Goal: Task Accomplishment & Management: Use online tool/utility

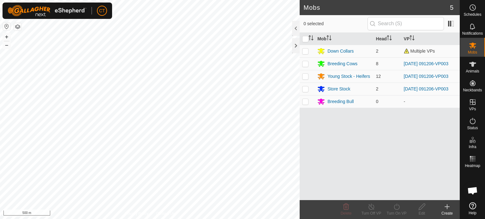
click at [15, 30] on button "button" at bounding box center [18, 27] width 8 height 8
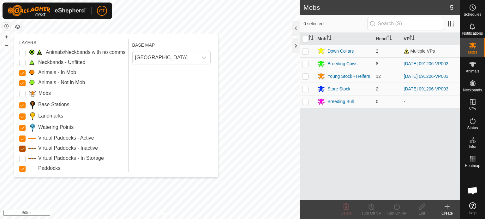
click at [21, 149] on Inactive "Virtual Paddocks - Inactive" at bounding box center [22, 149] width 6 height 6
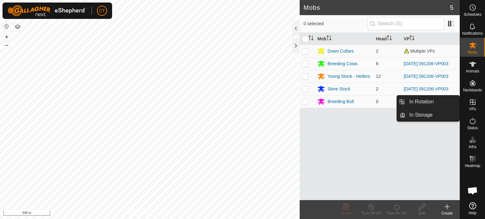
click at [472, 104] on icon at bounding box center [473, 102] width 8 height 8
click at [472, 100] on icon at bounding box center [473, 102] width 6 height 6
click at [435, 103] on link "In Rotation" at bounding box center [432, 102] width 54 height 13
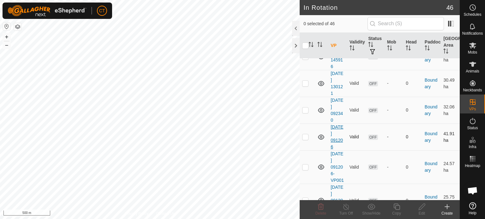
scroll to position [1148, 0]
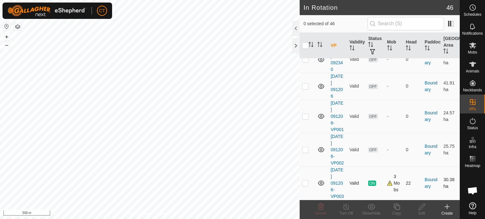
click at [305, 181] on p-checkbox at bounding box center [305, 183] width 6 height 5
checkbox input "true"
click at [397, 208] on icon at bounding box center [397, 207] width 8 height 8
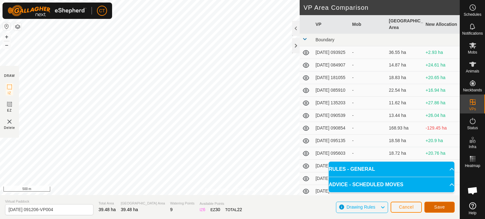
click at [437, 206] on span "Save" at bounding box center [439, 207] width 11 height 5
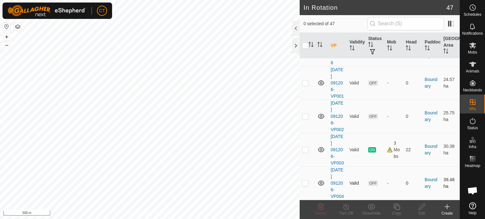
scroll to position [1188, 0]
click at [304, 182] on p-checkbox at bounding box center [305, 183] width 6 height 5
checkbox input "true"
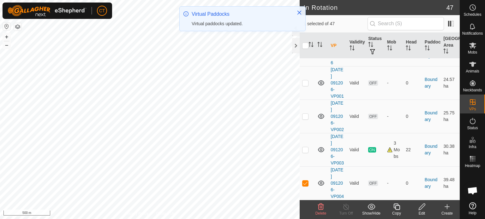
scroll to position [0, 0]
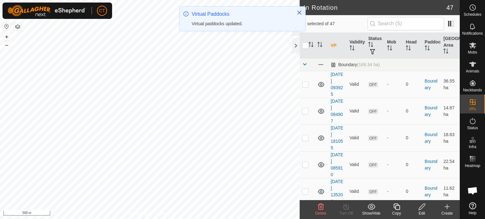
click at [19, 26] on button "button" at bounding box center [18, 27] width 8 height 8
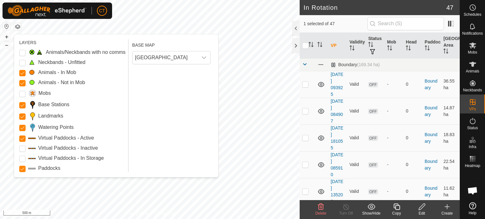
click at [43, 147] on label "Virtual Paddocks - Inactive" at bounding box center [68, 149] width 60 height 8
click at [26, 147] on Inactive "Virtual Paddocks - Inactive" at bounding box center [22, 149] width 6 height 6
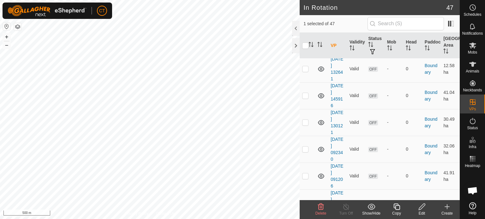
scroll to position [1188, 0]
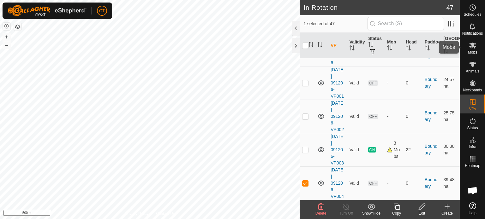
click at [473, 48] on icon at bounding box center [473, 46] width 8 height 8
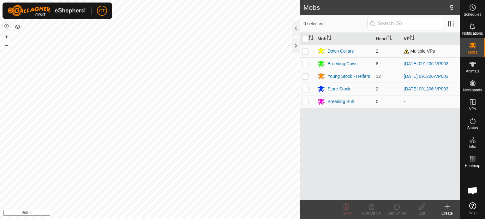
click at [306, 51] on p-checkbox at bounding box center [305, 51] width 6 height 5
checkbox input "true"
click at [307, 62] on p-checkbox at bounding box center [305, 63] width 6 height 5
checkbox input "true"
click at [304, 76] on p-checkbox at bounding box center [305, 76] width 6 height 5
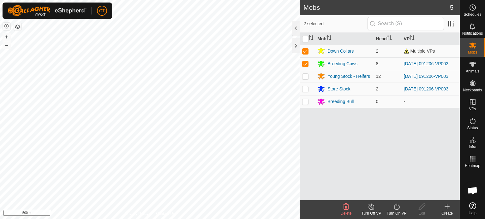
checkbox input "true"
click at [399, 207] on icon at bounding box center [397, 207] width 6 height 6
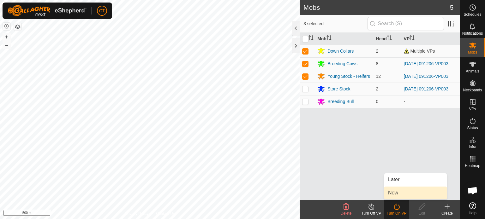
click at [399, 192] on link "Now" at bounding box center [415, 193] width 62 height 13
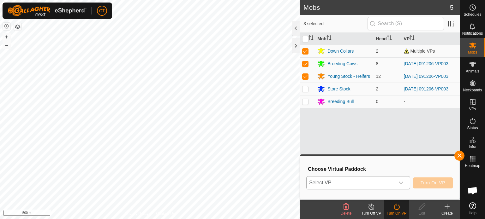
click at [329, 184] on span "Select VP" at bounding box center [351, 183] width 88 height 13
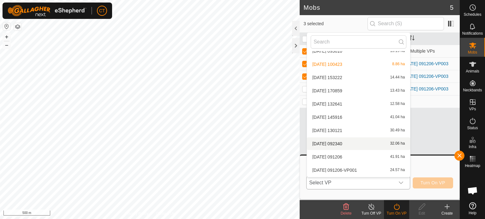
scroll to position [511, 0]
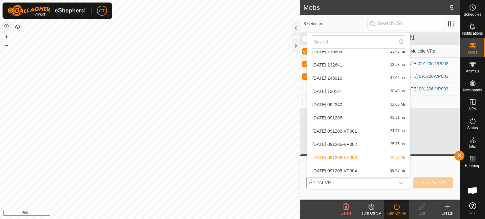
click at [350, 173] on li "[DATE] 091206-VP004 39.48 ha" at bounding box center [358, 171] width 103 height 13
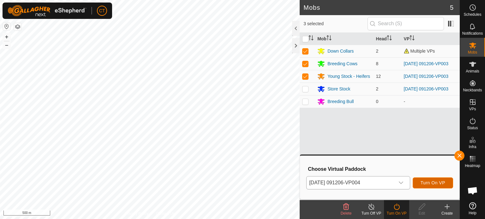
click at [438, 181] on span "Turn On VP" at bounding box center [432, 183] width 25 height 5
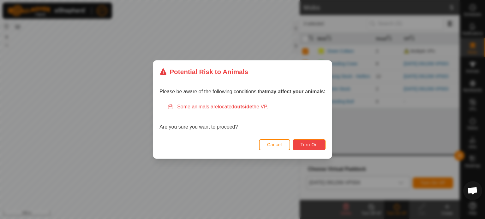
click at [300, 147] on button "Turn On" at bounding box center [309, 145] width 33 height 11
